Goal: Task Accomplishment & Management: Use online tool/utility

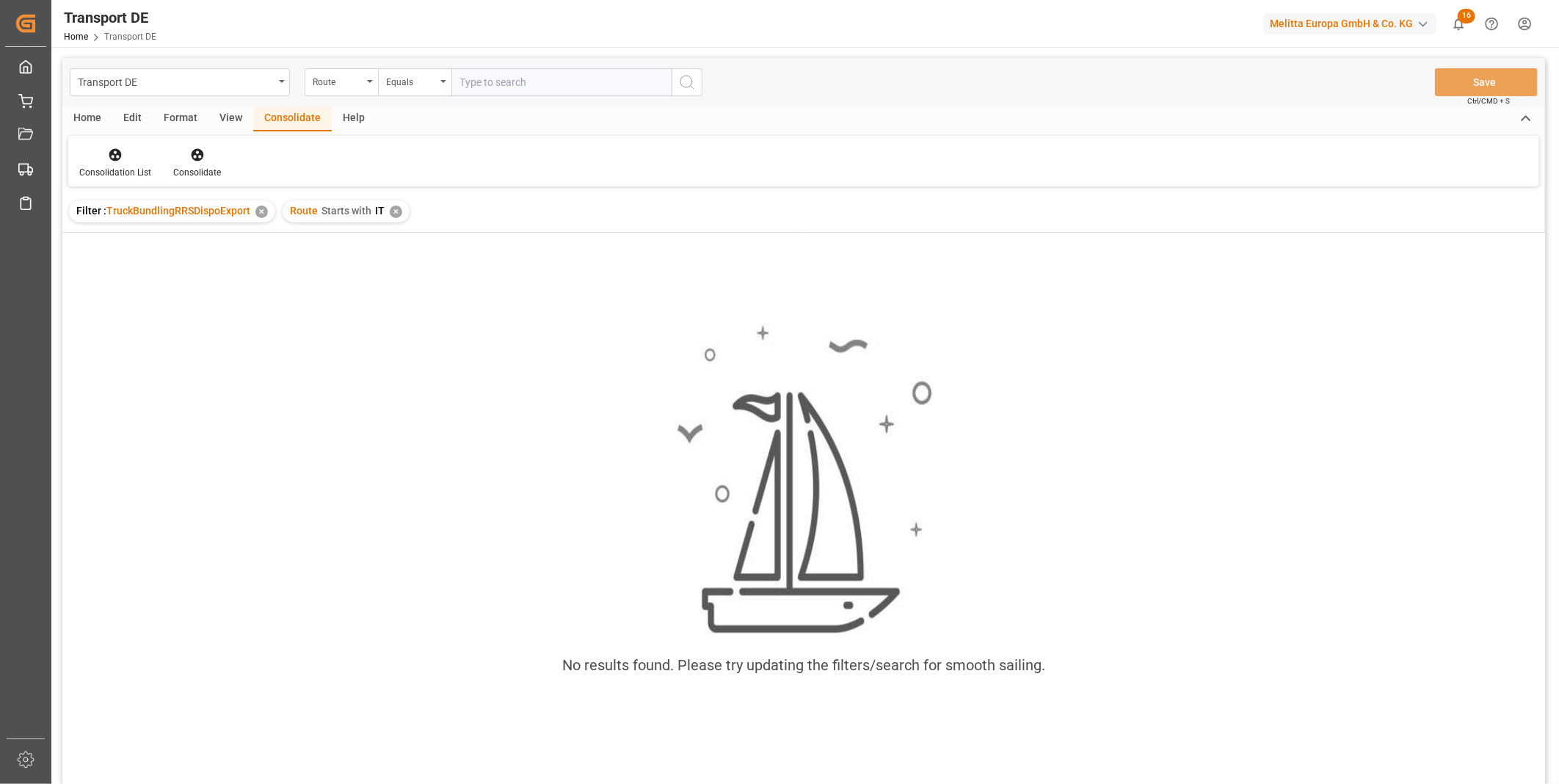
click at [390, 214] on div "✕" at bounding box center [396, 212] width 13 height 13
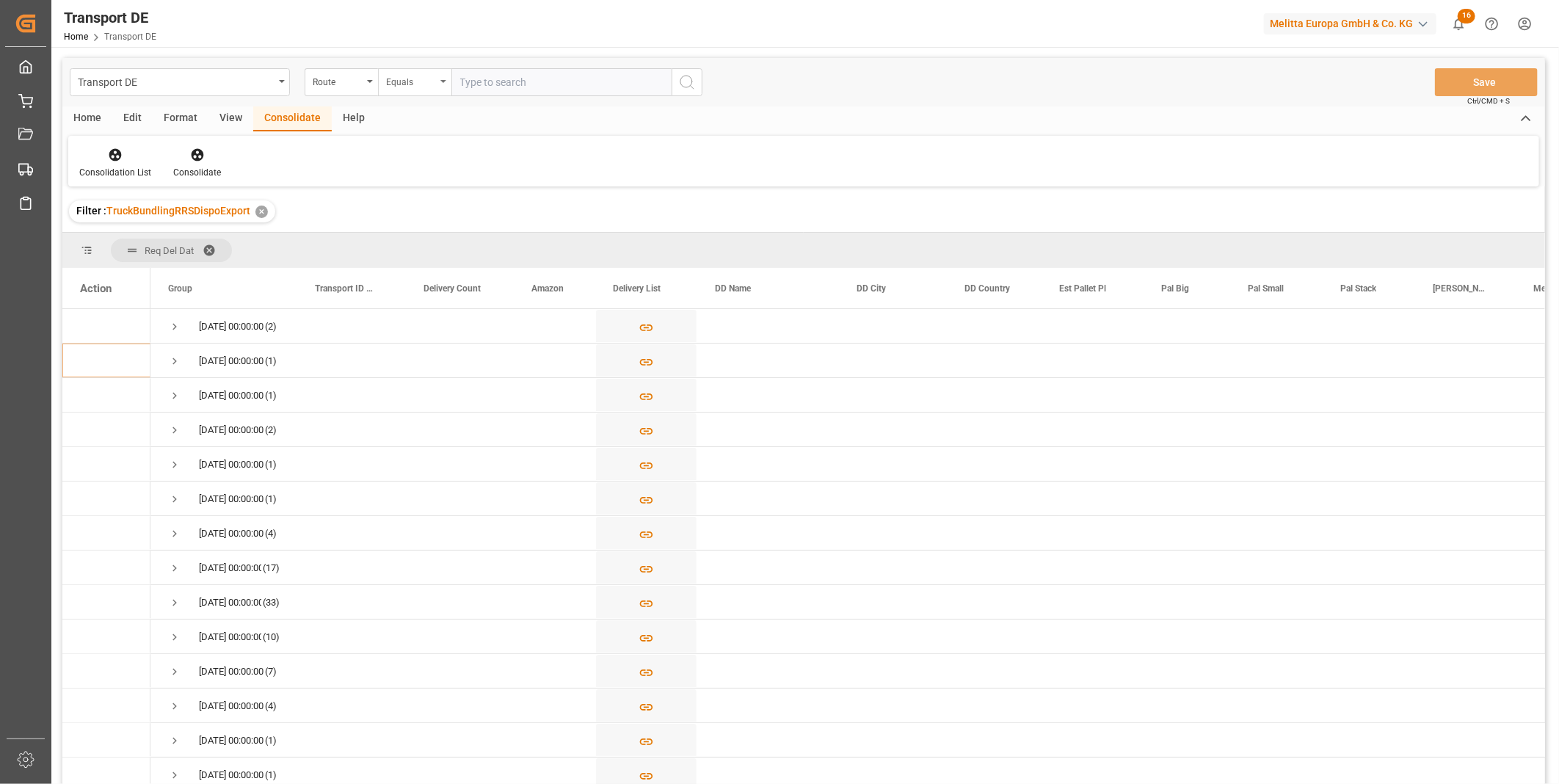
click at [414, 74] on div "Equals" at bounding box center [411, 81] width 50 height 17
click at [421, 228] on div "Starts with" at bounding box center [489, 242] width 219 height 30
type input "TN"
click at [703, 84] on div "Transport DE Route Starts with TN Save Ctrl/CMD + S" at bounding box center [804, 82] width 1483 height 48
click at [697, 84] on button "search button" at bounding box center [686, 82] width 30 height 28
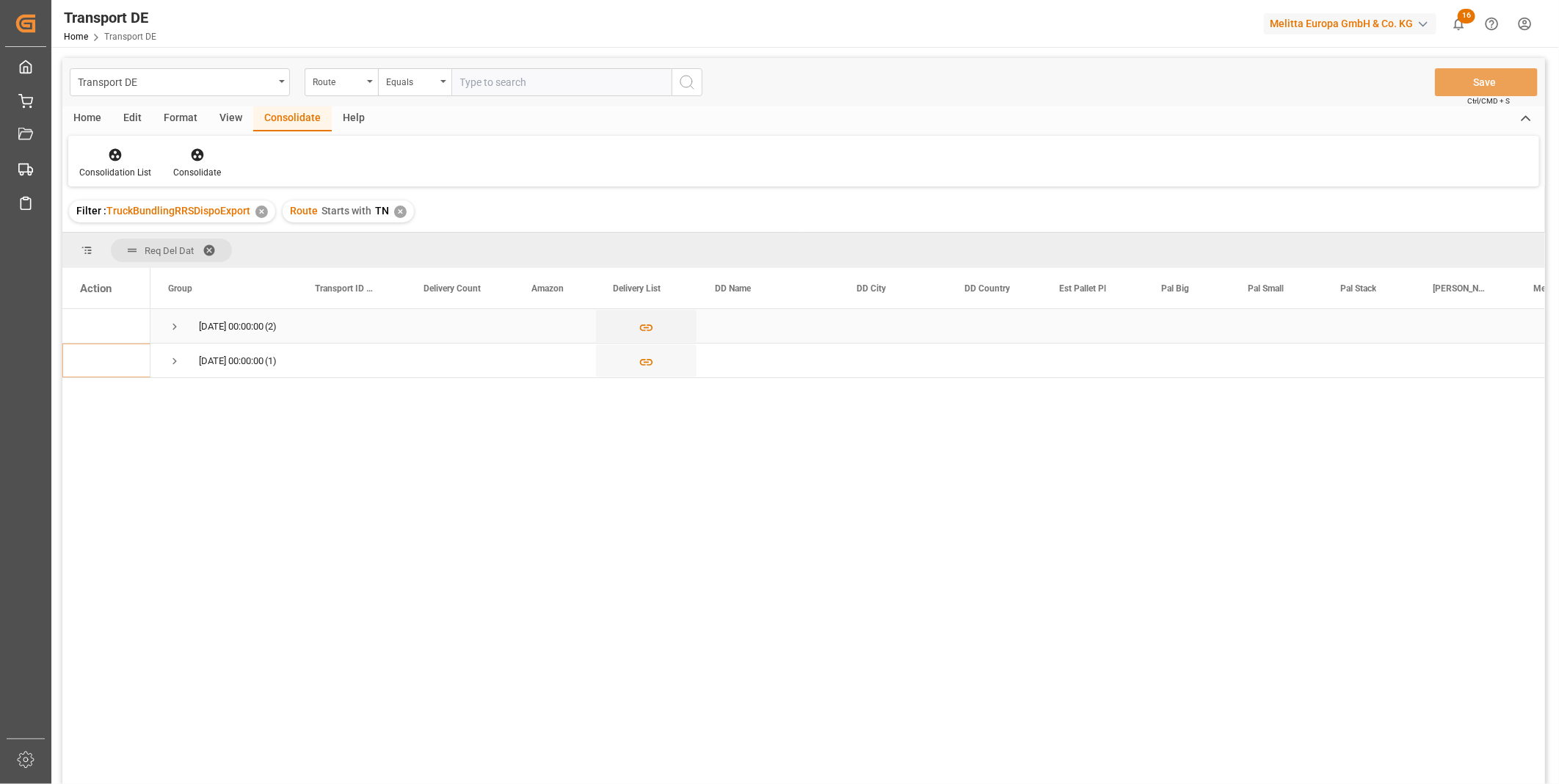
click at [170, 325] on span "Press SPACE to select this row." at bounding box center [174, 326] width 13 height 13
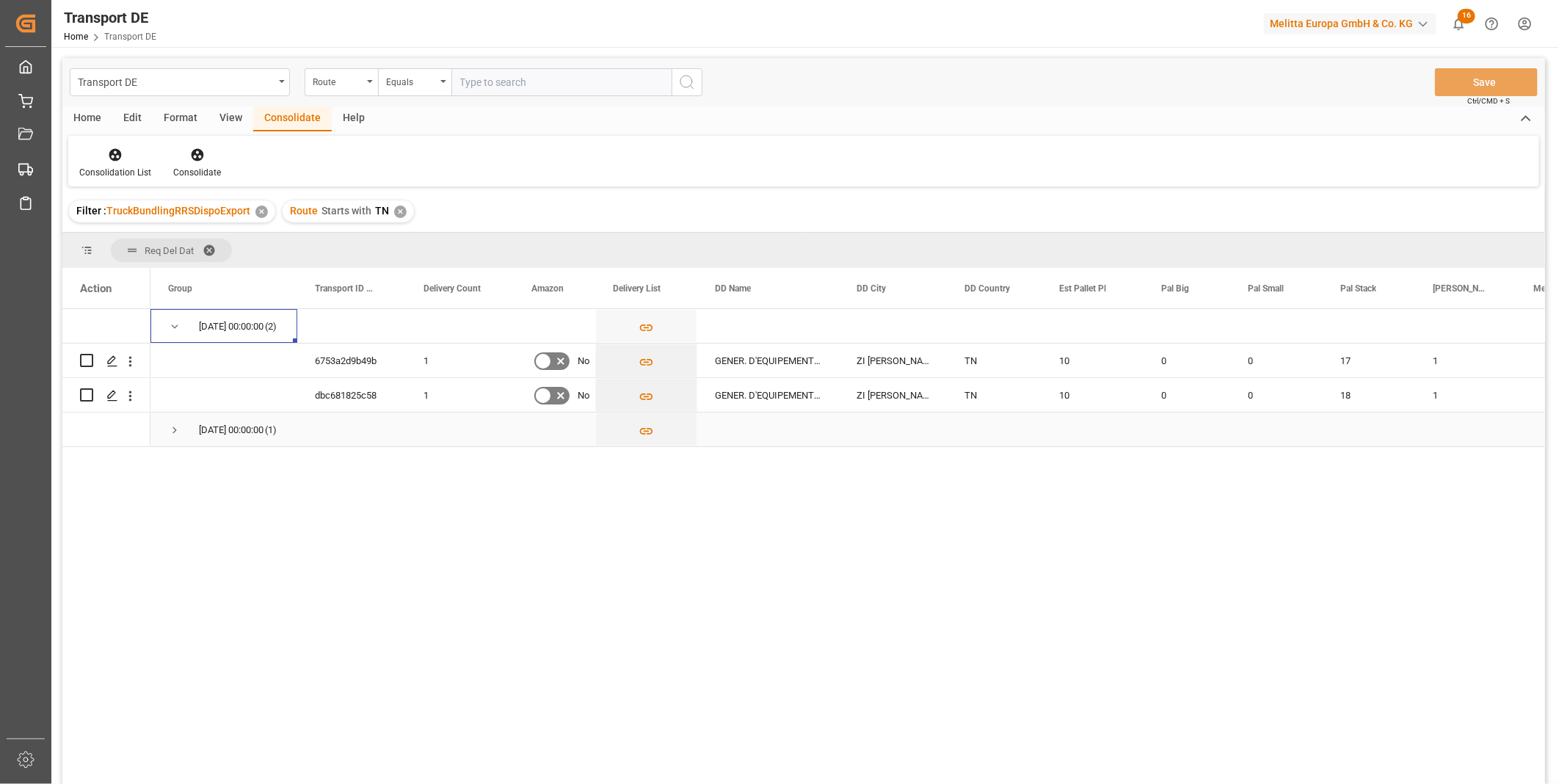
click at [173, 430] on span "Press SPACE to select this row." at bounding box center [174, 430] width 13 height 13
click at [395, 211] on div "✕" at bounding box center [400, 212] width 13 height 13
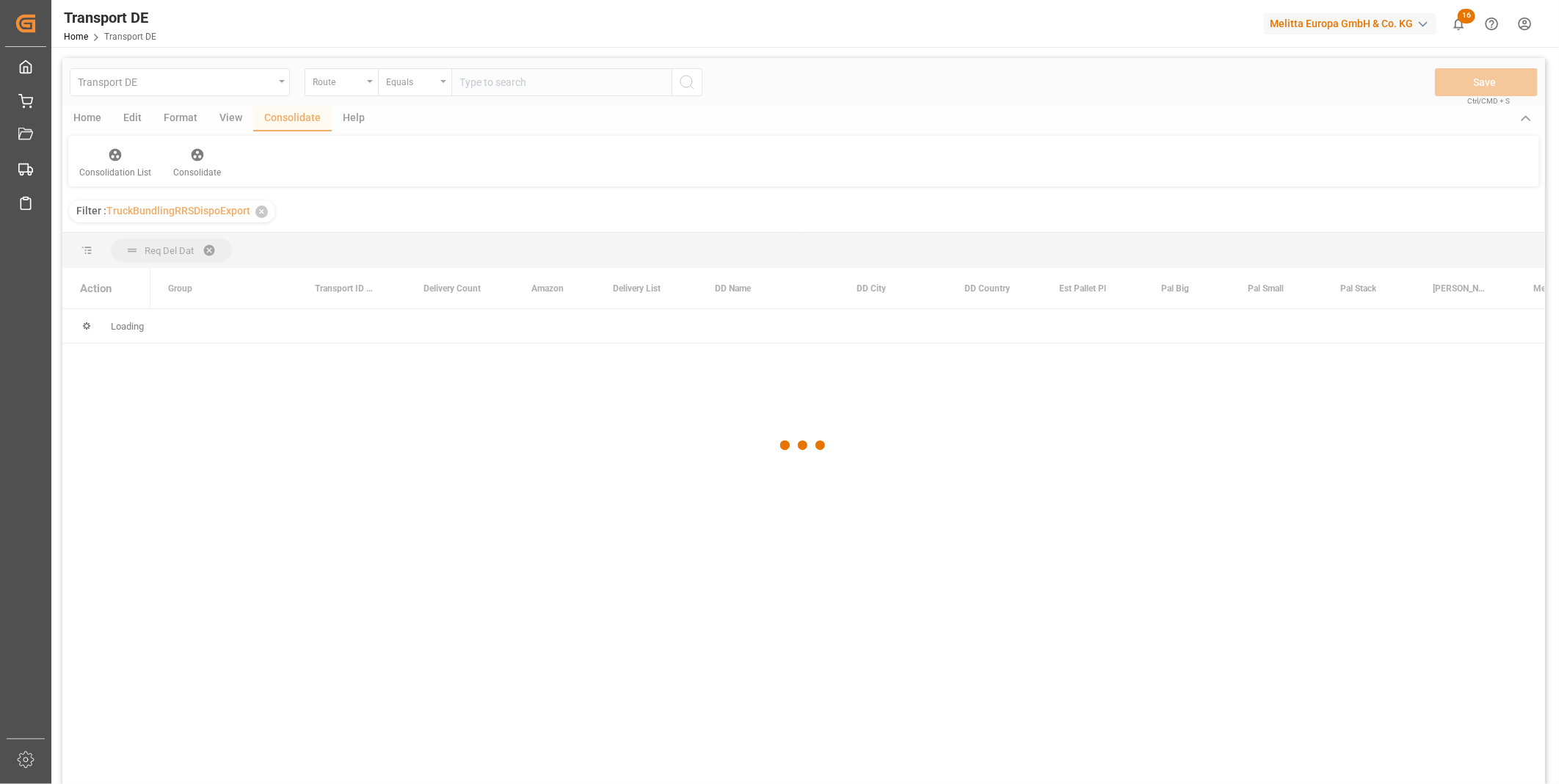
click at [419, 90] on div at bounding box center [804, 446] width 1483 height 775
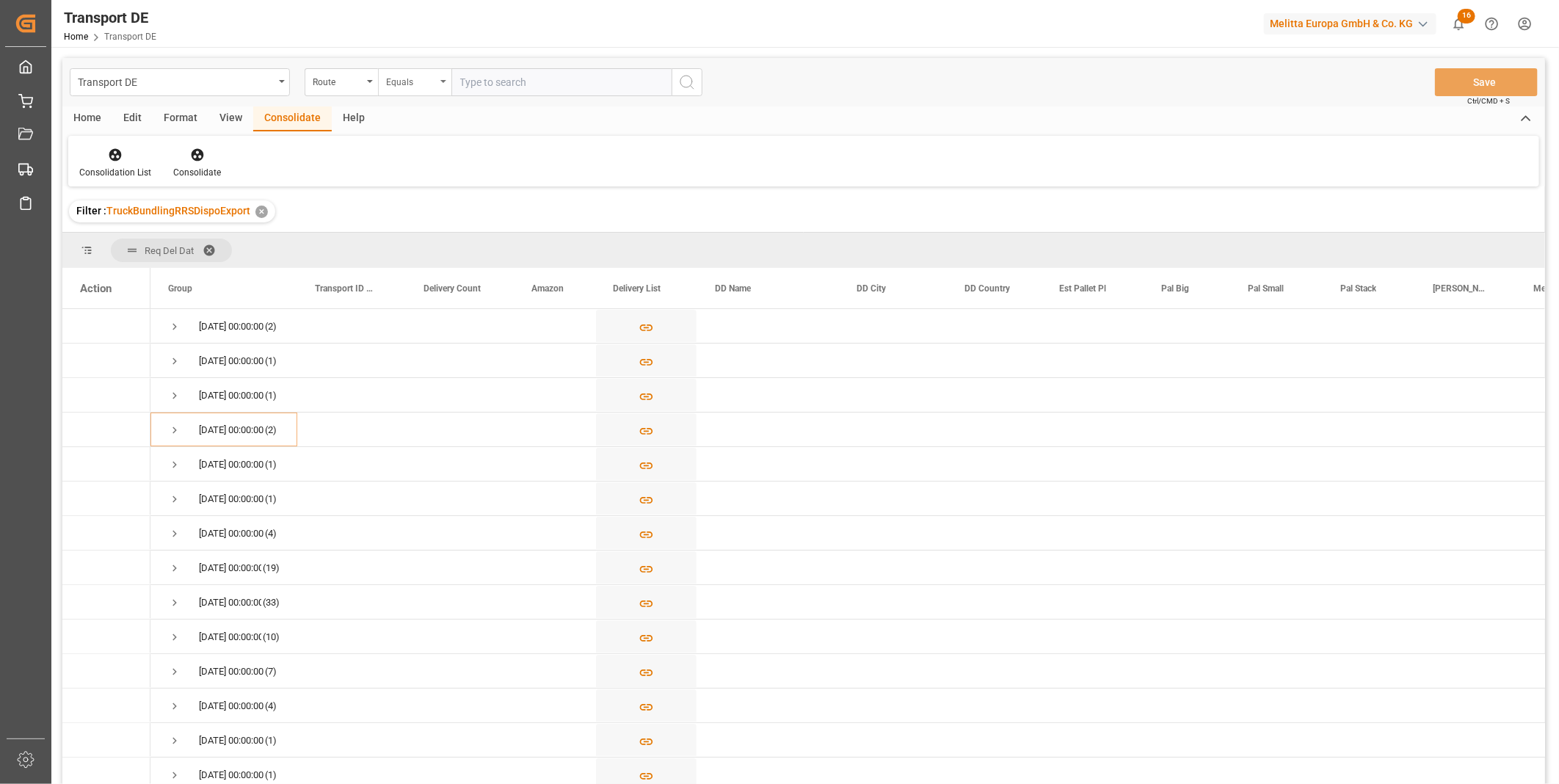
click at [427, 81] on div "Equals" at bounding box center [411, 81] width 50 height 17
click at [423, 245] on div "Starts with" at bounding box center [489, 242] width 219 height 30
type input "FR"
click at [704, 82] on div "Transport DE Route Starts with FR Save Ctrl/CMD + S" at bounding box center [804, 82] width 1483 height 48
click at [692, 79] on circle "search button" at bounding box center [686, 81] width 12 height 12
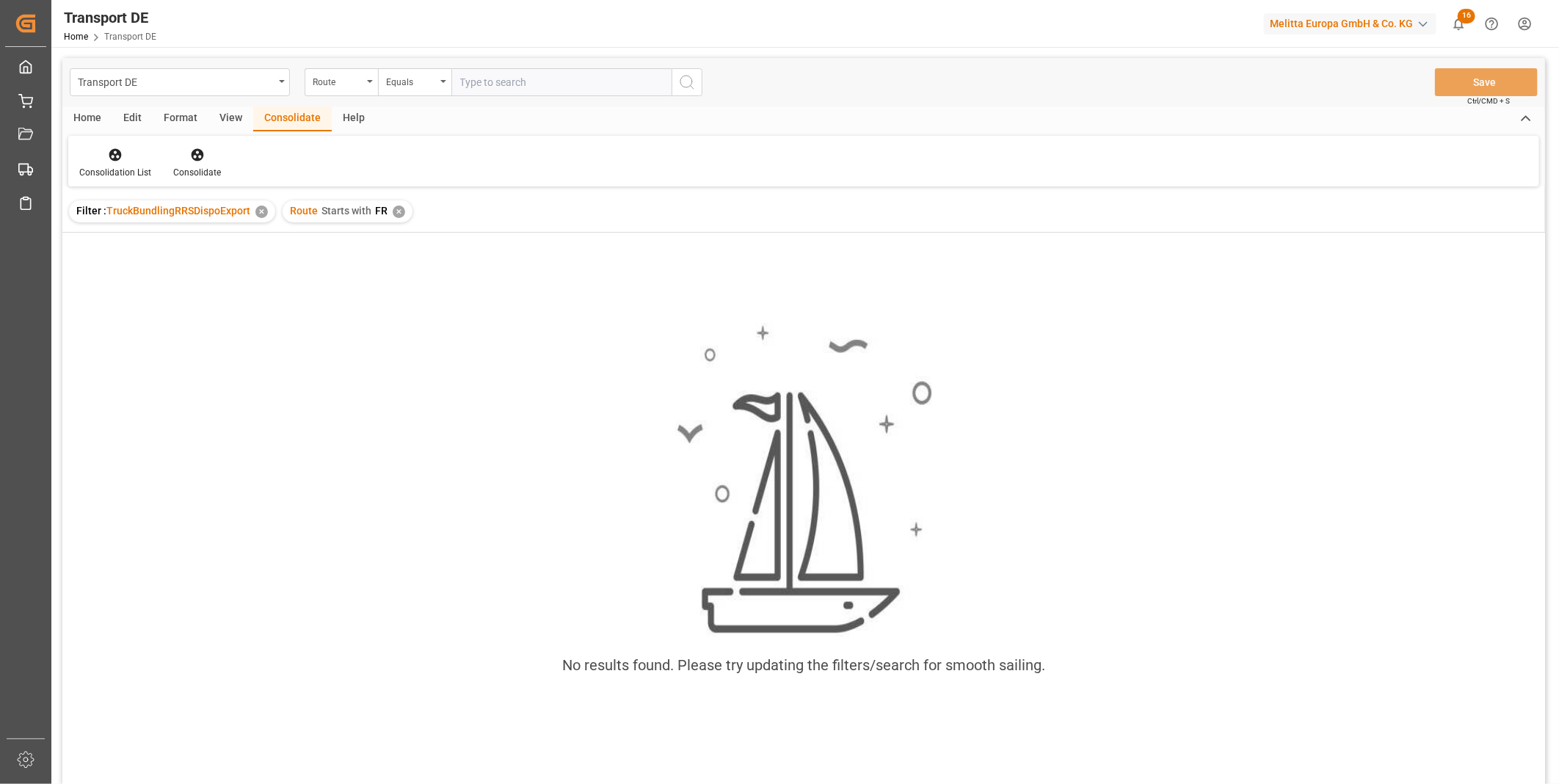
click at [392, 211] on div "✕" at bounding box center [399, 212] width 13 height 13
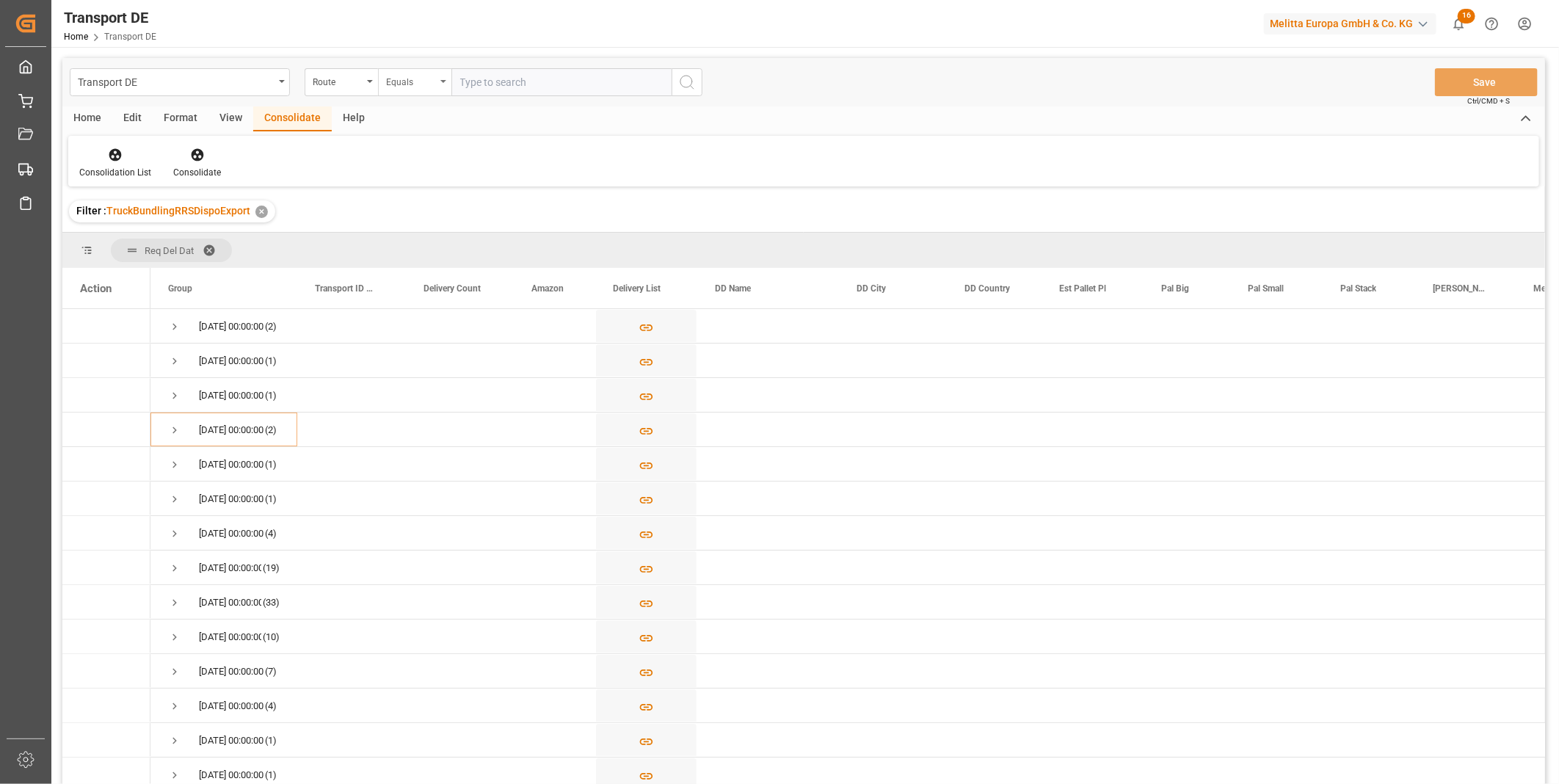
click at [396, 68] on div "Equals" at bounding box center [415, 82] width 73 height 28
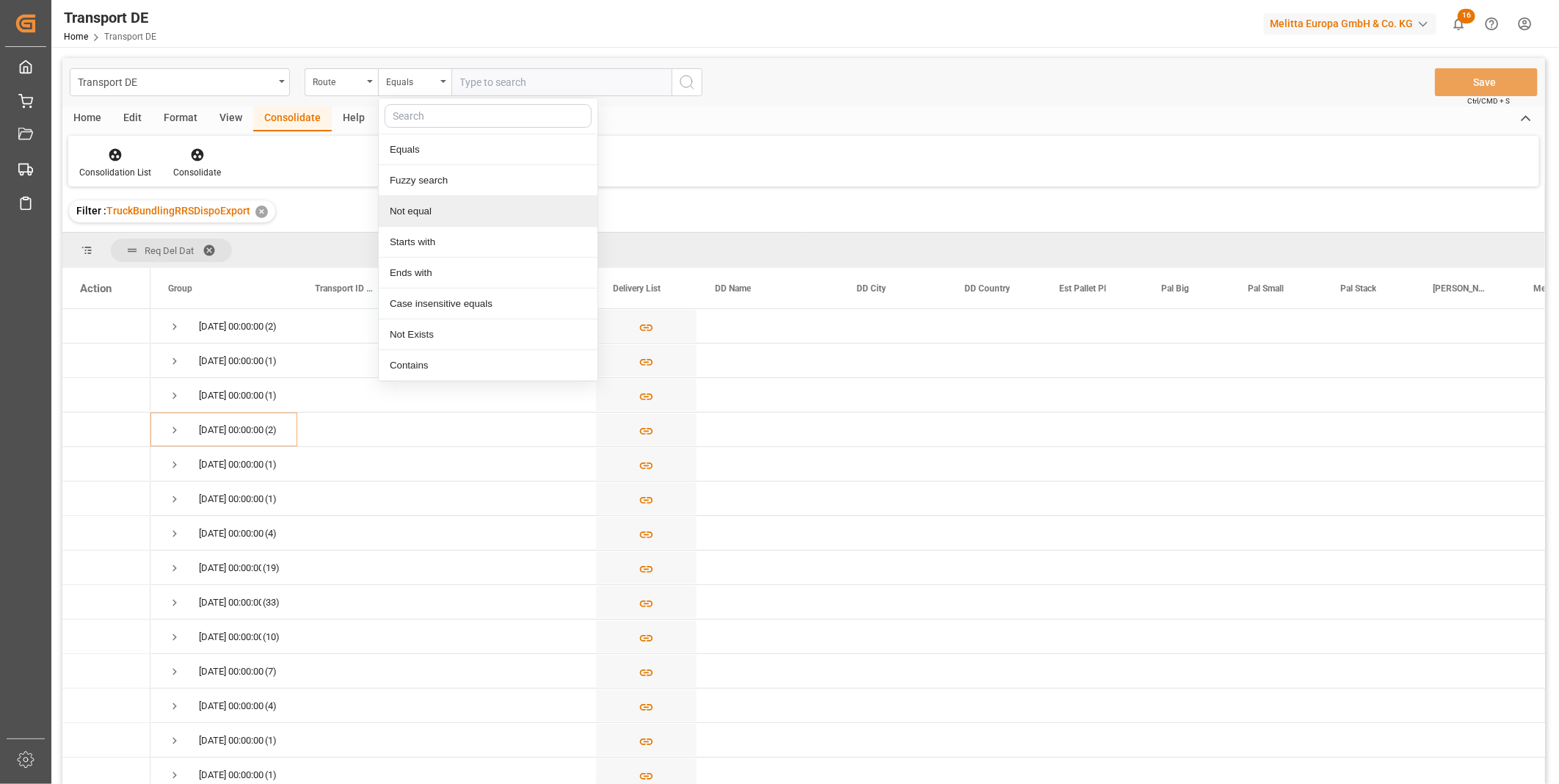
click at [443, 207] on div "Not equal" at bounding box center [489, 211] width 219 height 30
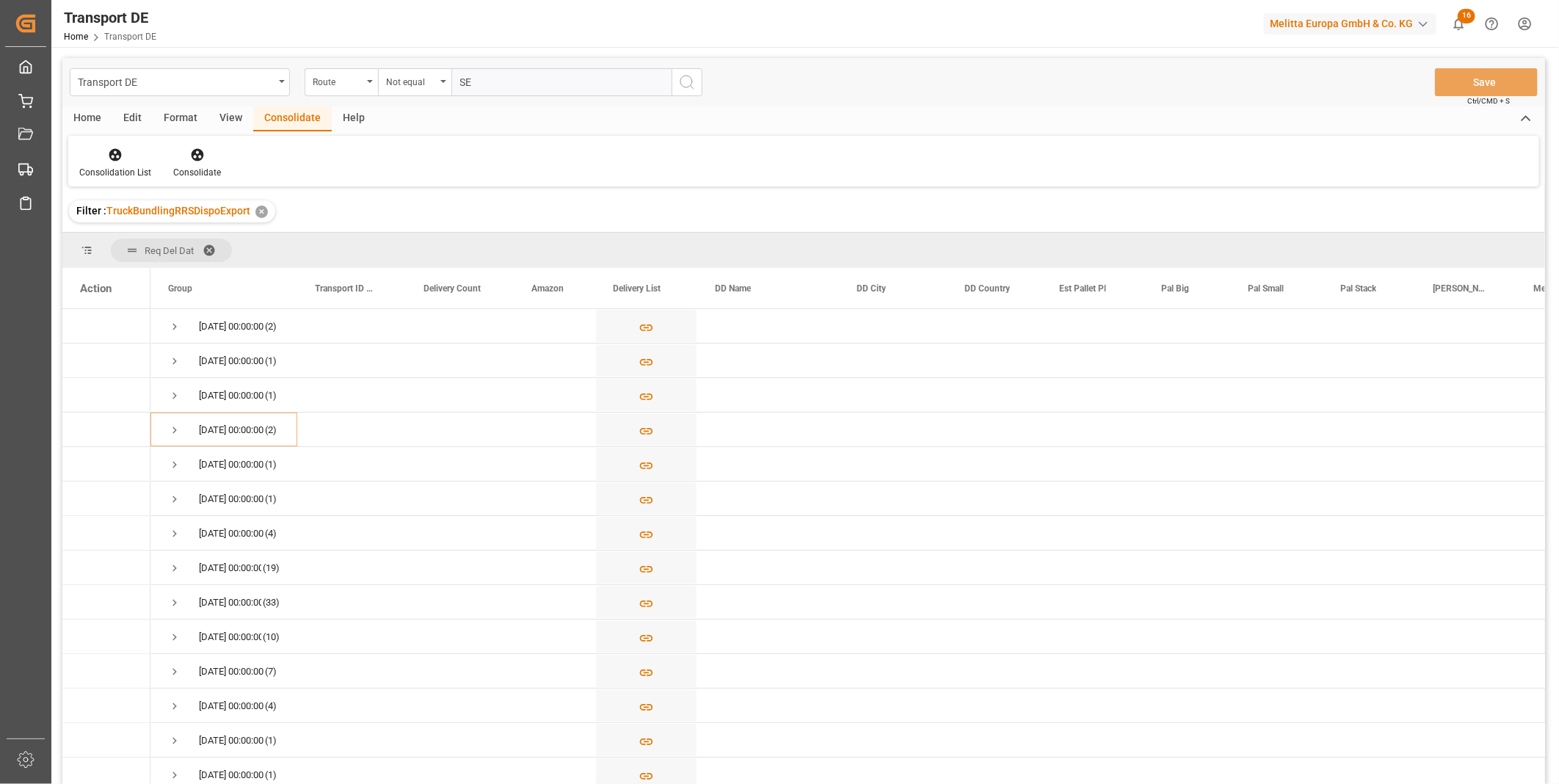
click at [669, 85] on input "SE" at bounding box center [562, 82] width 220 height 28
type input "SE"
click at [681, 85] on circle "search button" at bounding box center [686, 81] width 12 height 12
click at [386, 218] on div "Route Not equal SE ✕" at bounding box center [346, 211] width 125 height 22
click at [390, 217] on div "Route Not equal SE ✕" at bounding box center [346, 211] width 125 height 22
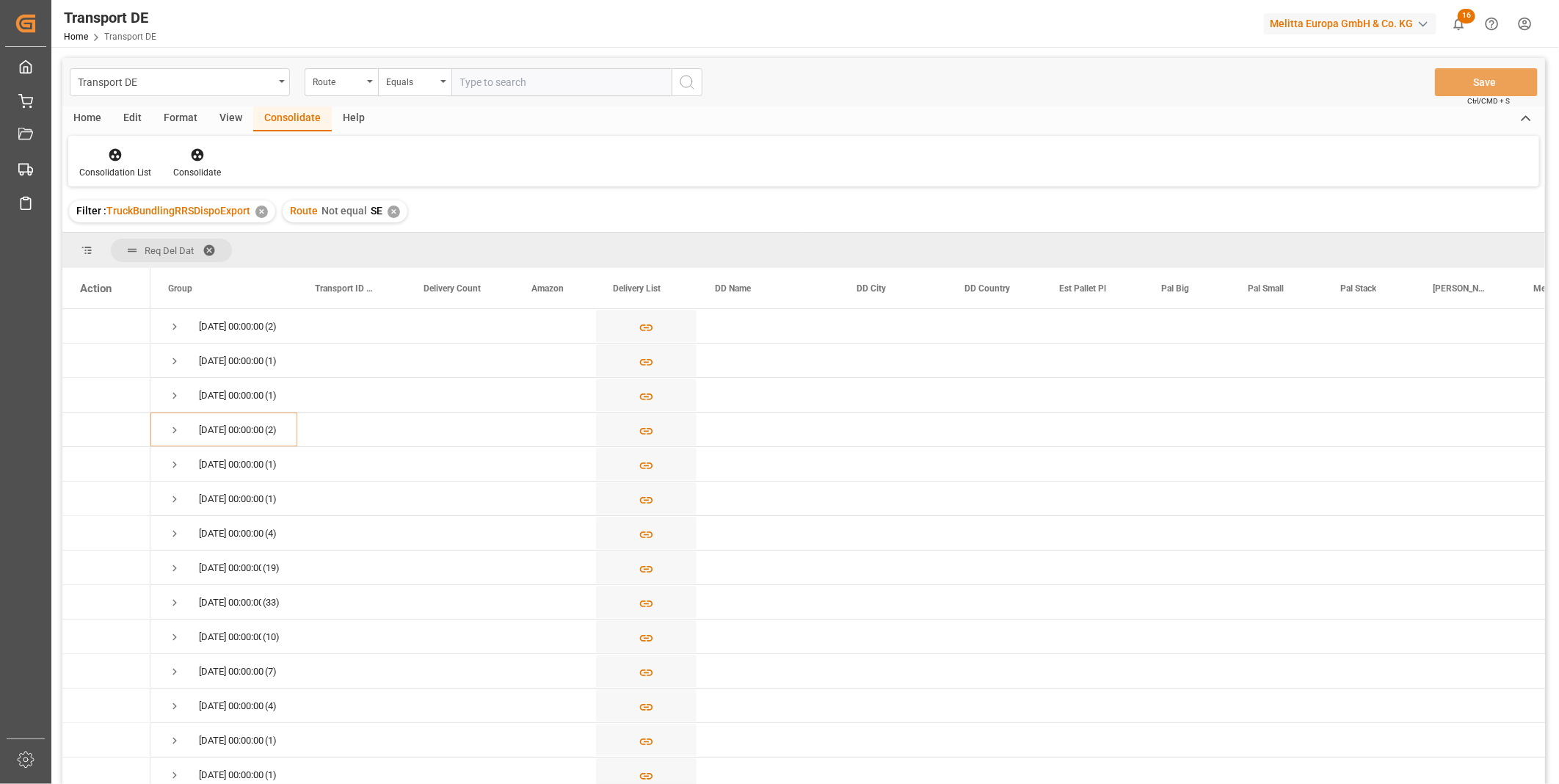
click at [388, 210] on div "✕" at bounding box center [394, 212] width 13 height 13
click at [418, 89] on div "Equals" at bounding box center [415, 82] width 73 height 28
drag, startPoint x: 414, startPoint y: 247, endPoint x: 421, endPoint y: 246, distance: 7.1
click at [414, 246] on div "Starts with" at bounding box center [489, 242] width 219 height 30
type input "SE"
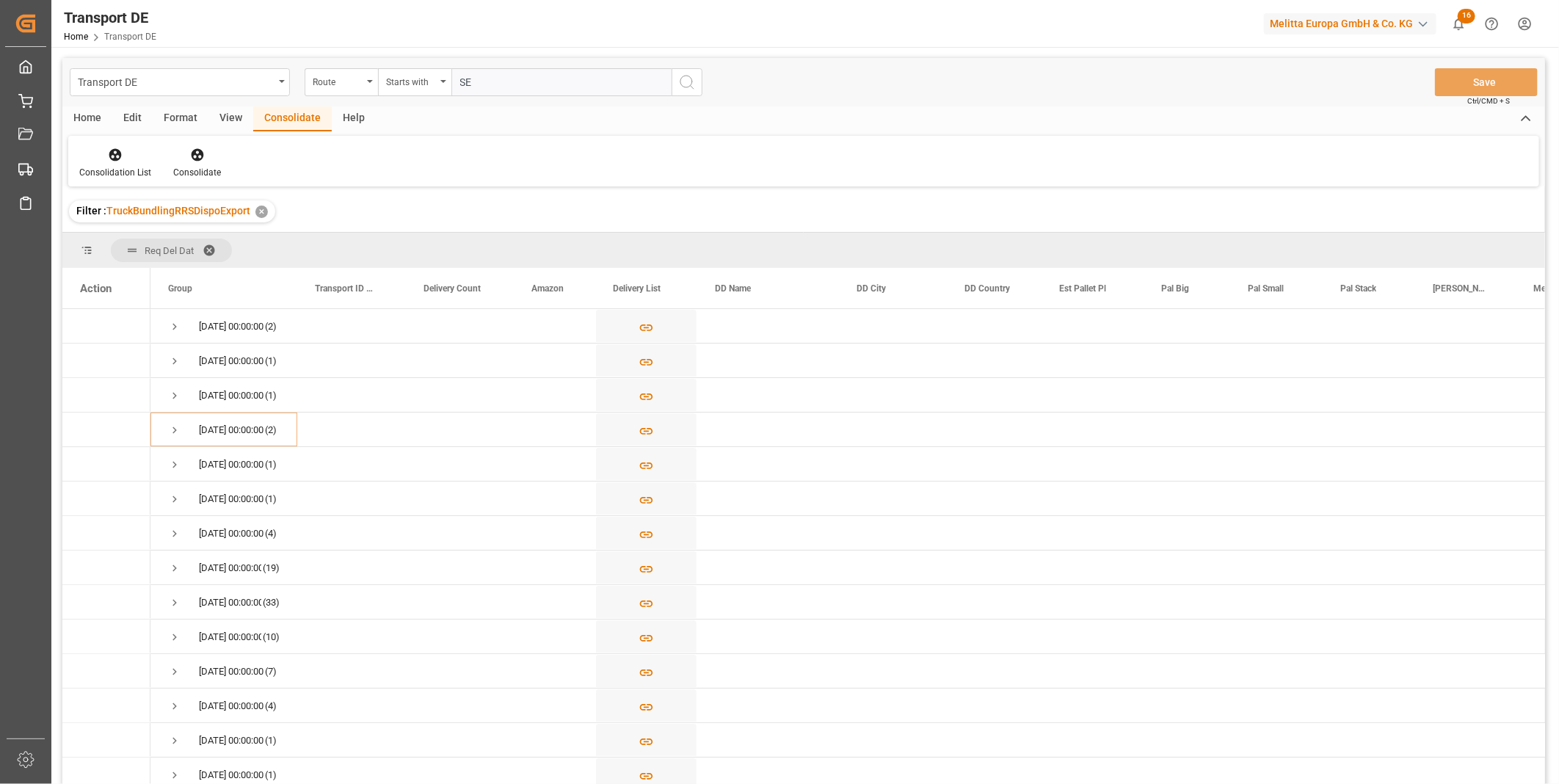
click at [684, 89] on icon "search button" at bounding box center [687, 82] width 18 height 18
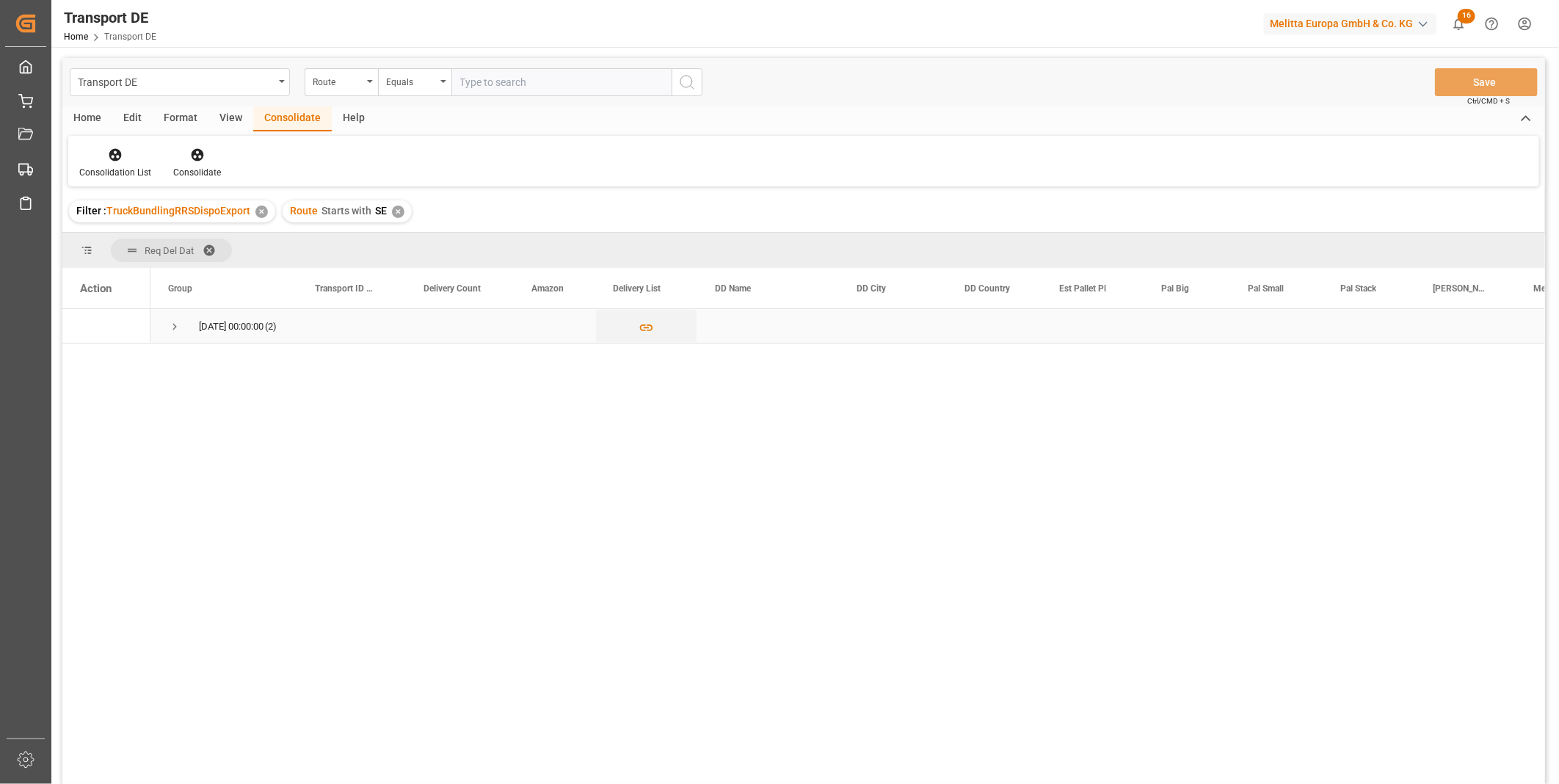
click at [172, 324] on span "Press SPACE to select this row." at bounding box center [174, 326] width 13 height 13
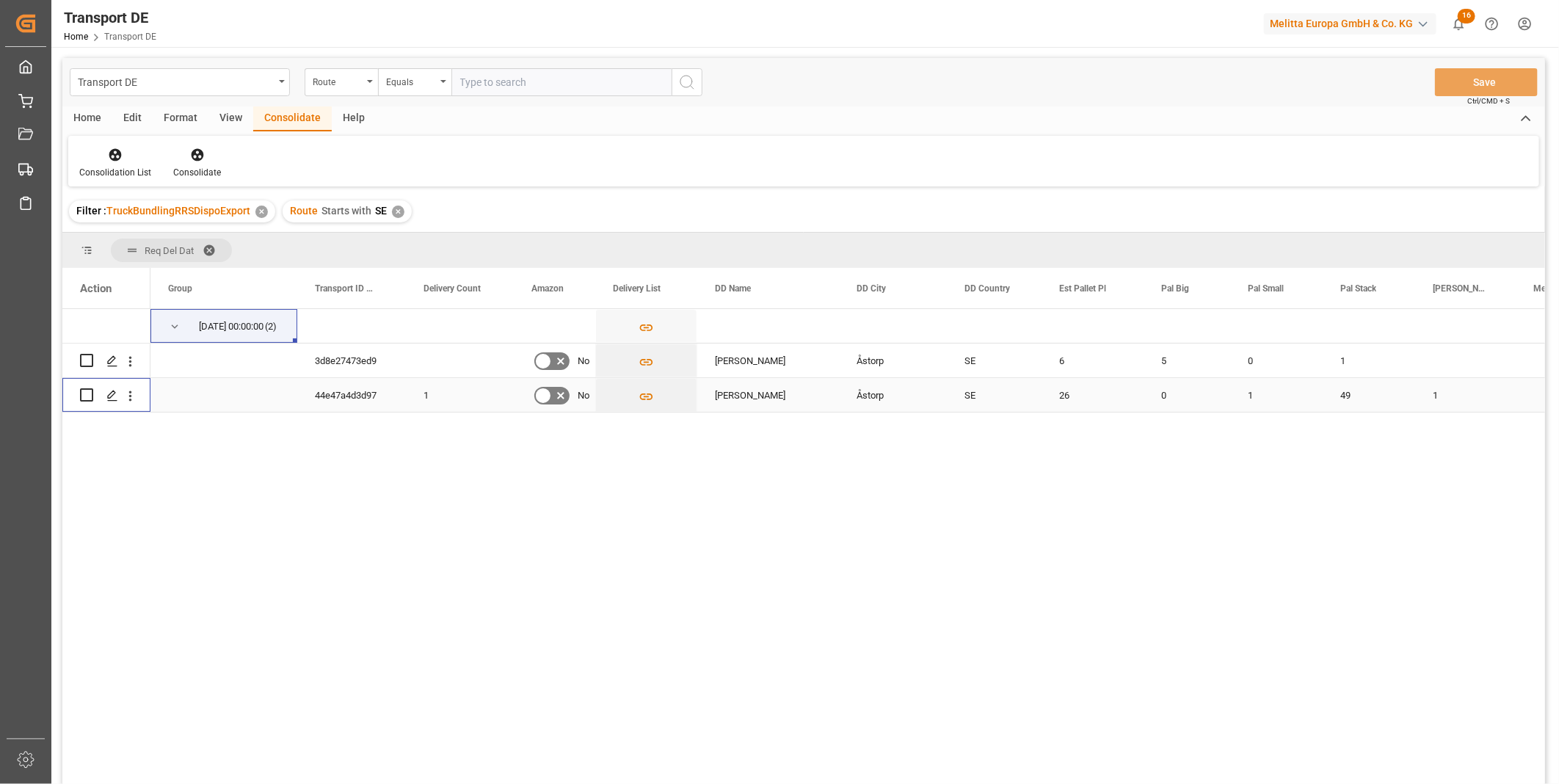
click at [87, 395] on input "Press Space to toggle row selection (unchecked)" at bounding box center [86, 395] width 13 height 13
checkbox input "true"
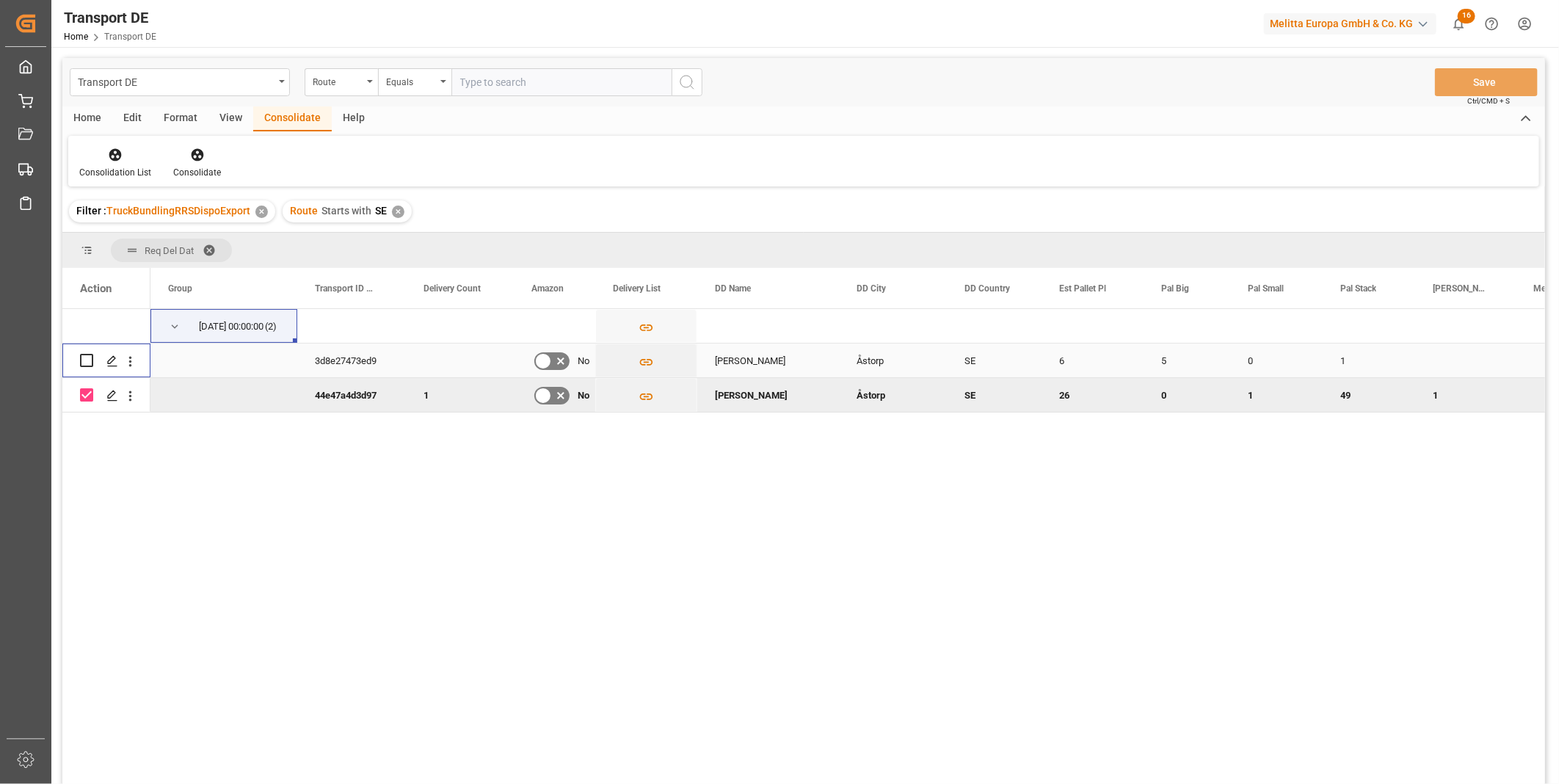
click at [82, 360] on input "Press Space to toggle row selection (unchecked)" at bounding box center [86, 360] width 13 height 13
checkbox input "true"
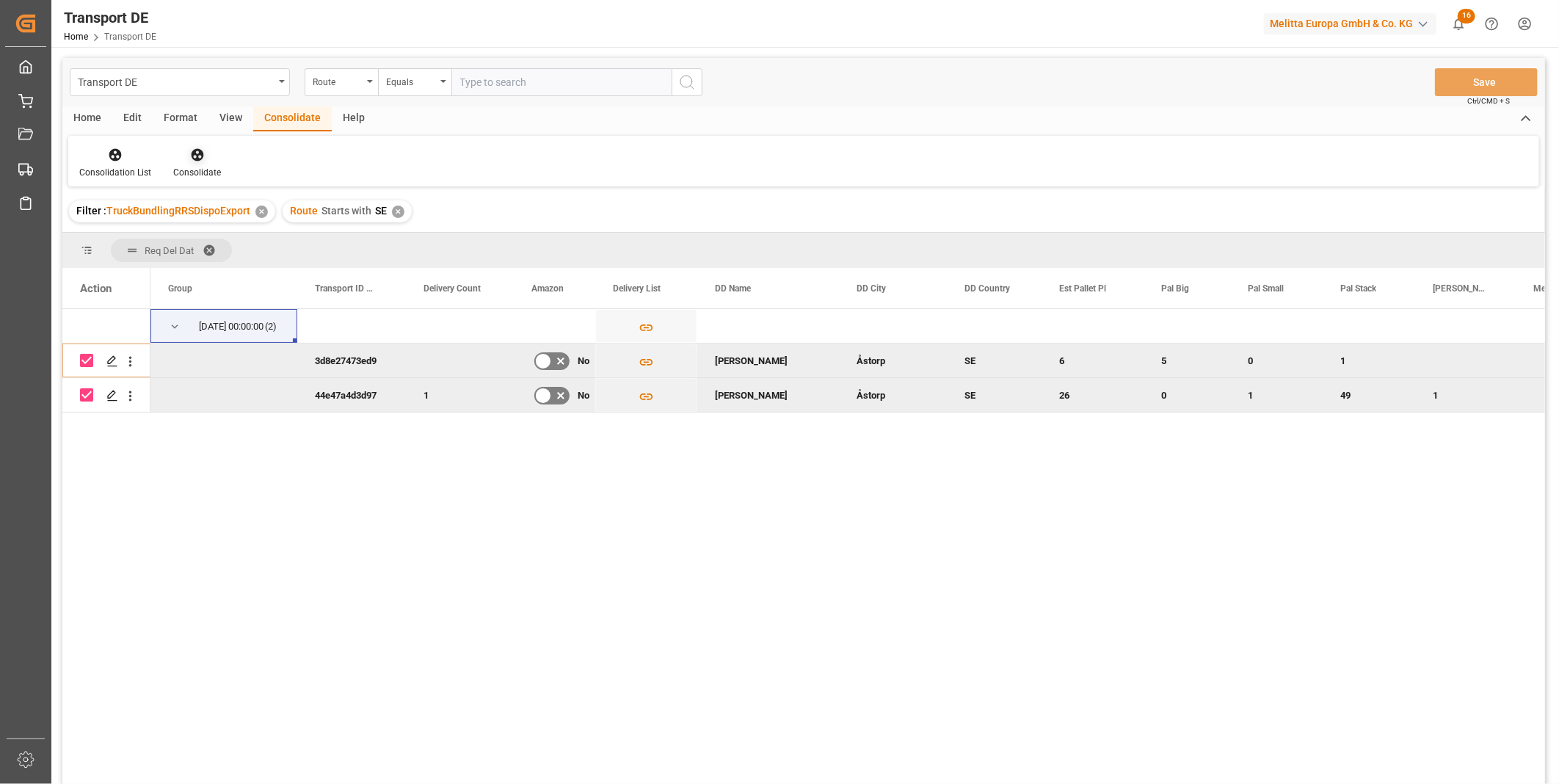
click at [194, 151] on icon at bounding box center [197, 156] width 13 height 13
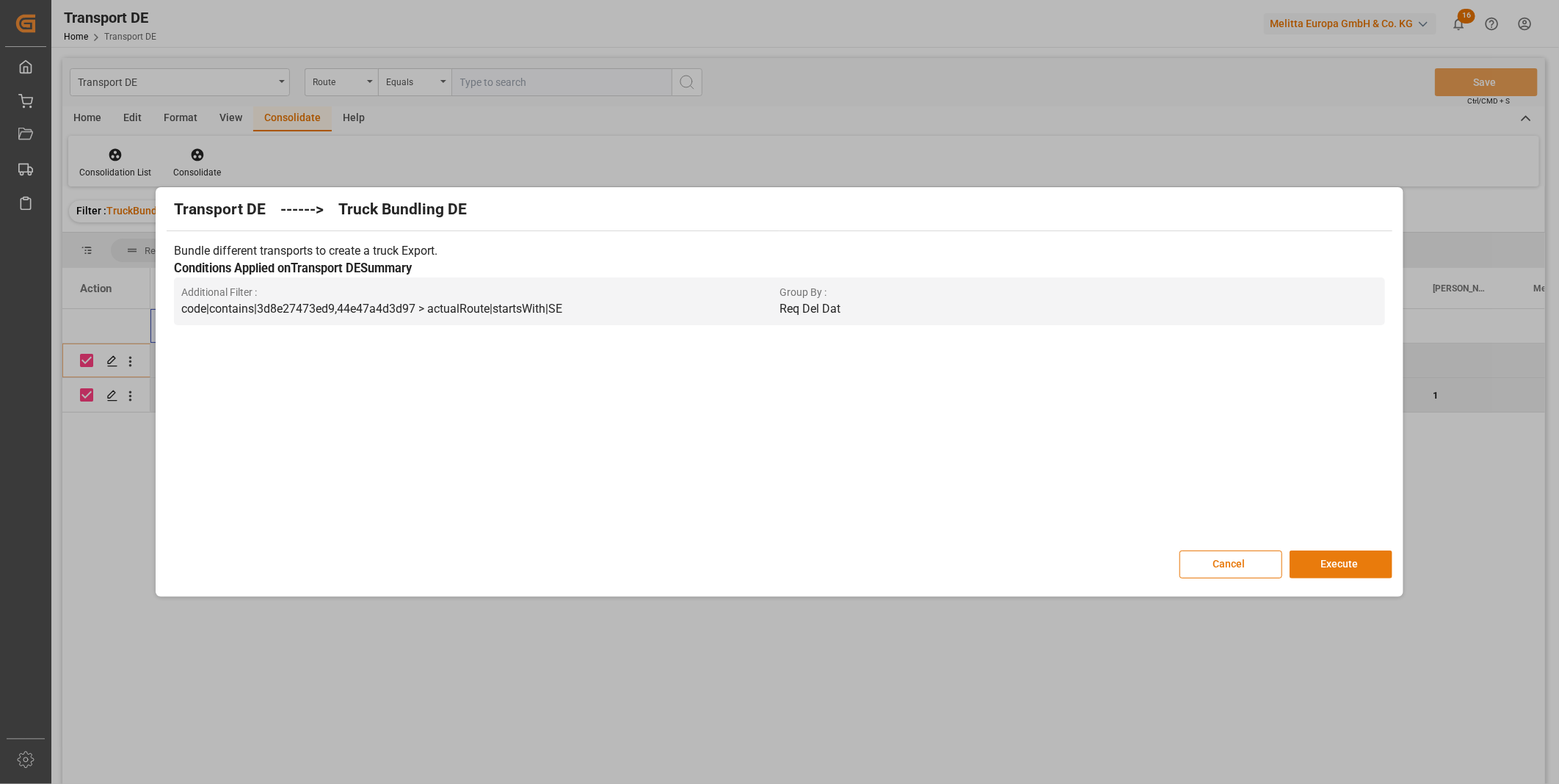
click at [1341, 563] on button "Execute" at bounding box center [1341, 564] width 102 height 28
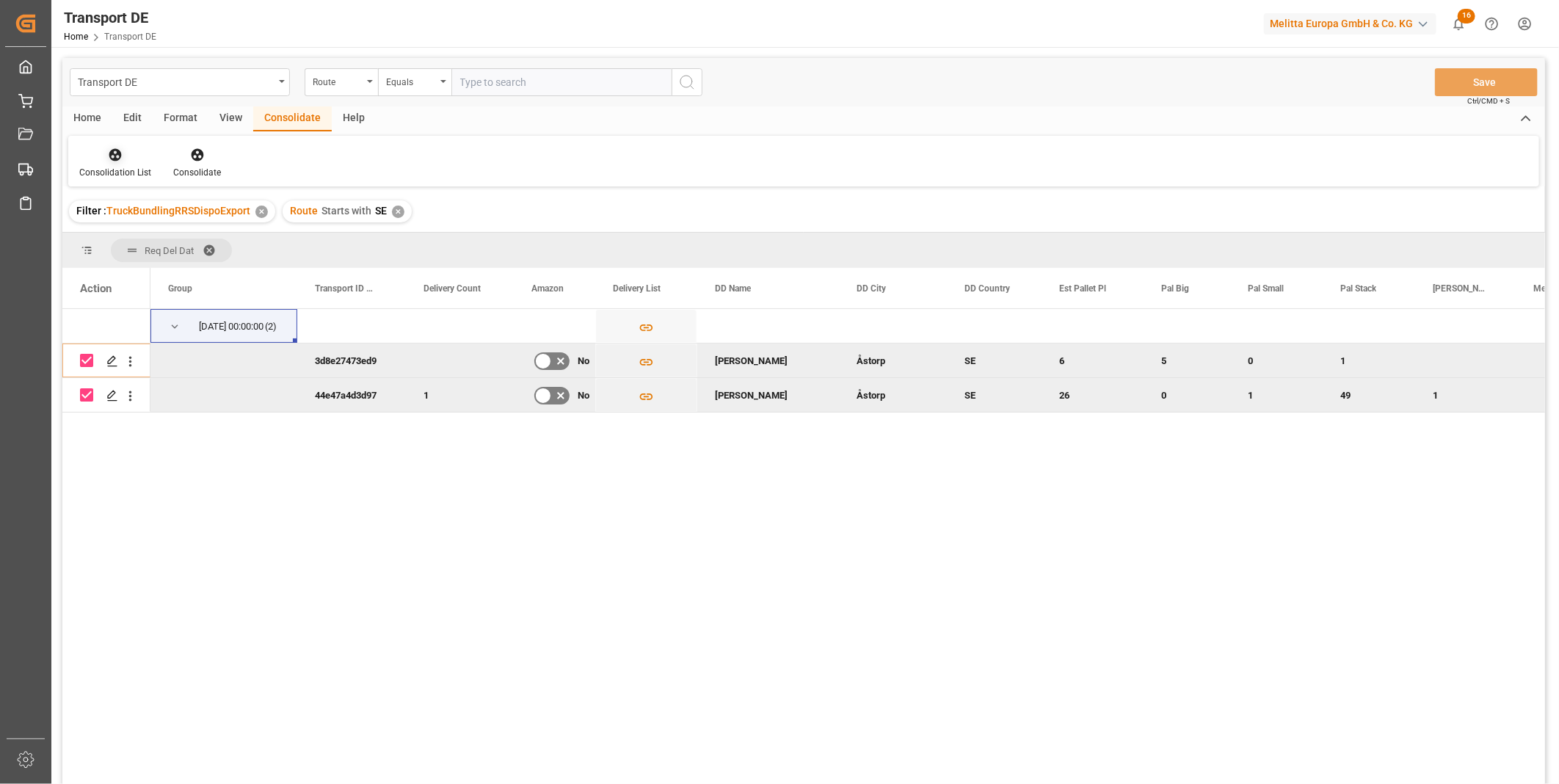
click at [118, 155] on icon at bounding box center [116, 156] width 13 height 13
click at [166, 281] on div "Transport DE Route Equals Save Ctrl/CMD + S Home Edit Format View Consolidate H…" at bounding box center [804, 440] width 1483 height 764
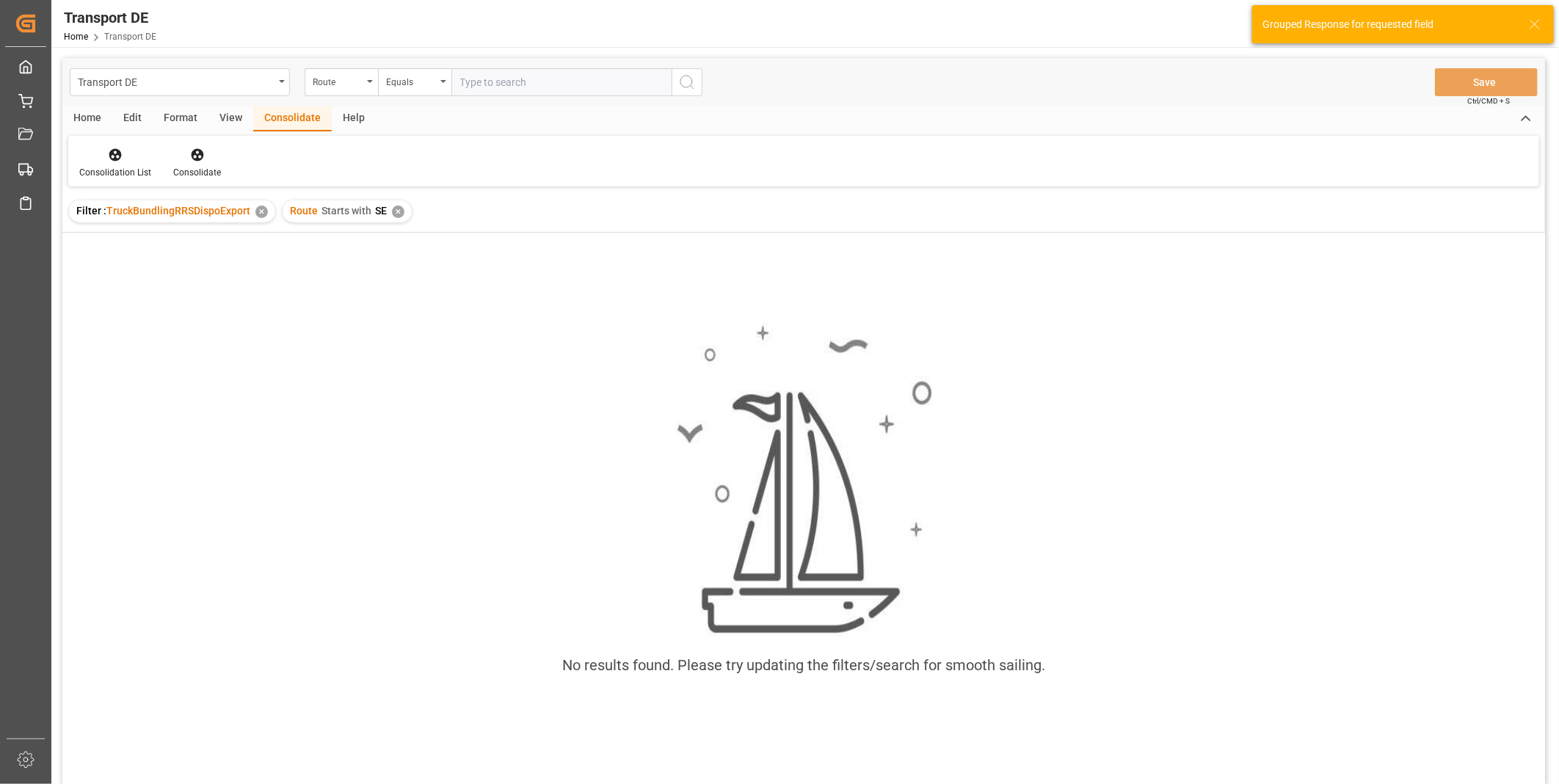
click at [393, 211] on div "✕" at bounding box center [398, 212] width 13 height 13
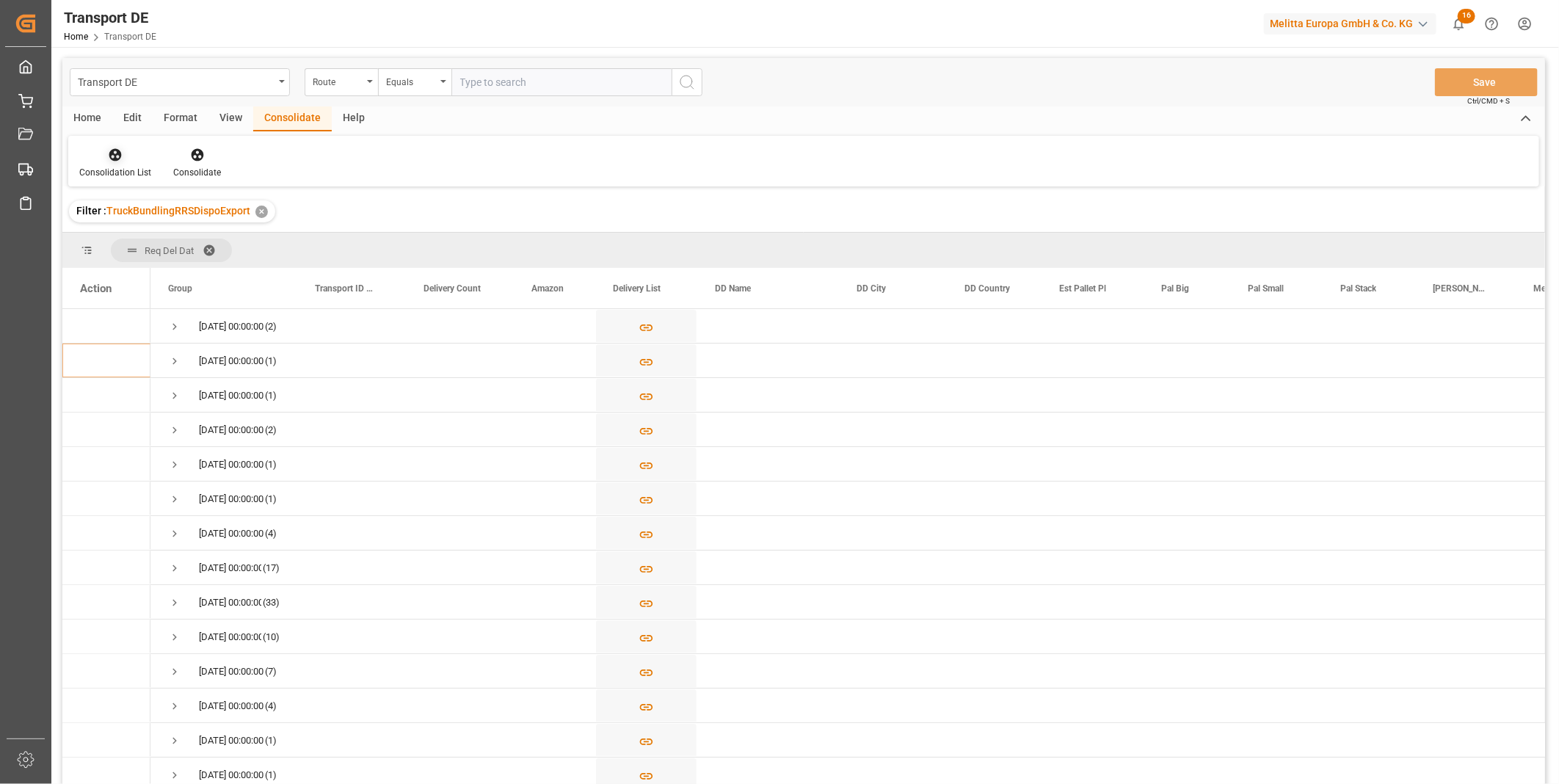
click at [122, 163] on div "Consolidation List" at bounding box center [115, 163] width 94 height 32
click at [245, 281] on div "Truck Bundling RRS Dispo Export" at bounding box center [195, 267] width 223 height 30
